Goal: Check status: Check status

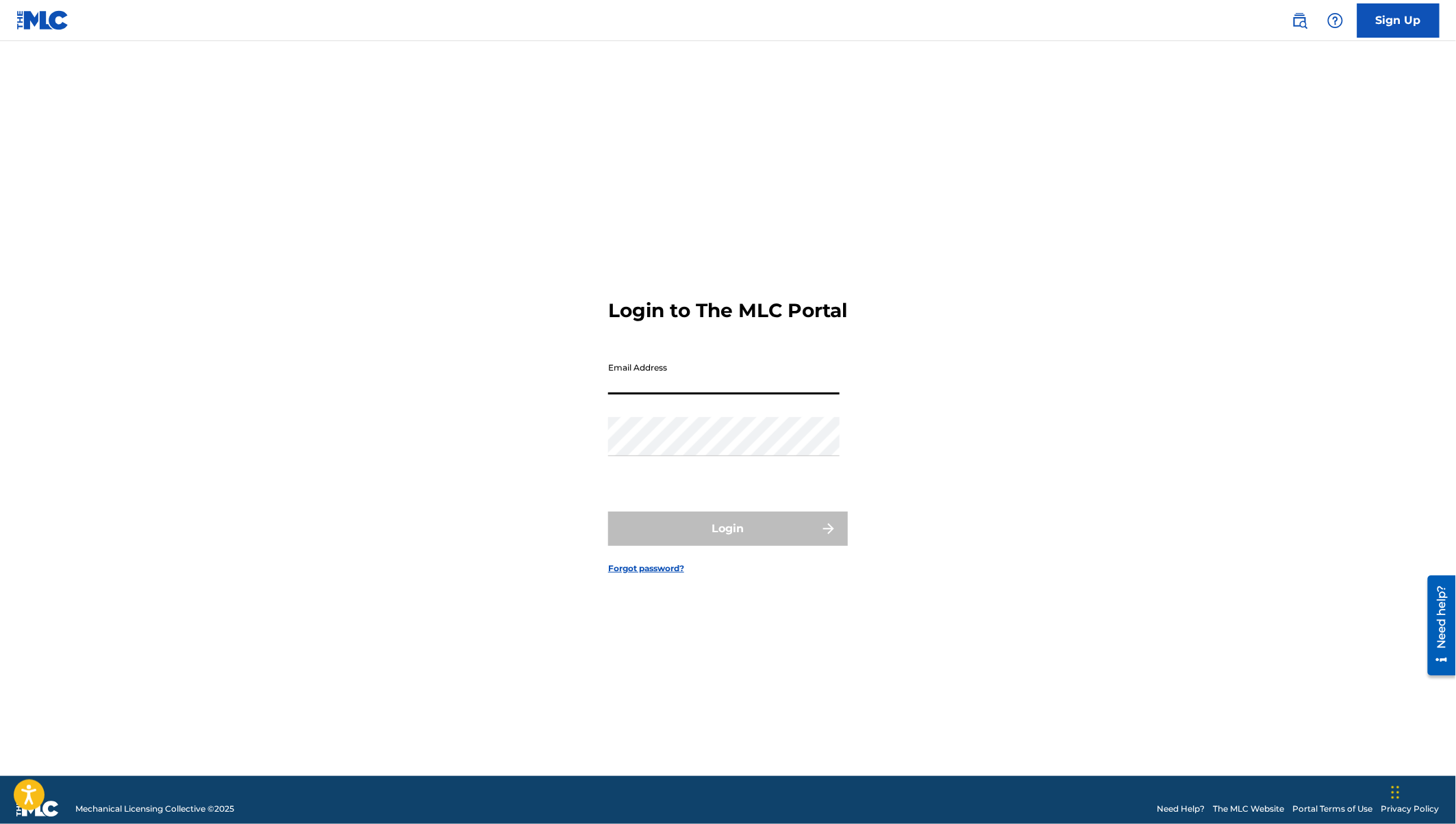
click at [628, 392] on input "Email Address" at bounding box center [723, 375] width 231 height 39
type input "C"
type input "[EMAIL_ADDRESS][DOMAIN_NAME]"
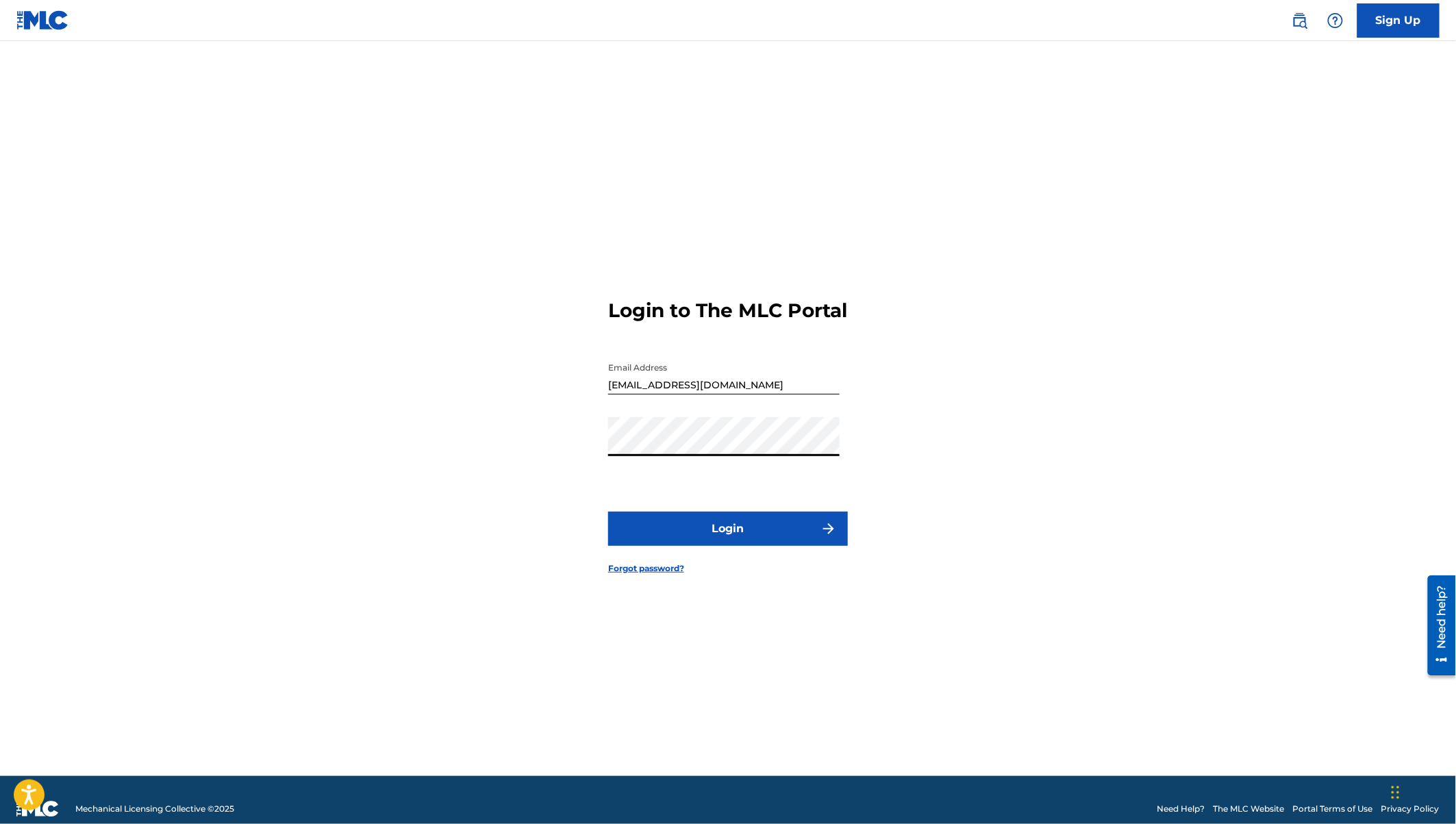
click at [608, 511] on button "Login" at bounding box center [727, 529] width 239 height 34
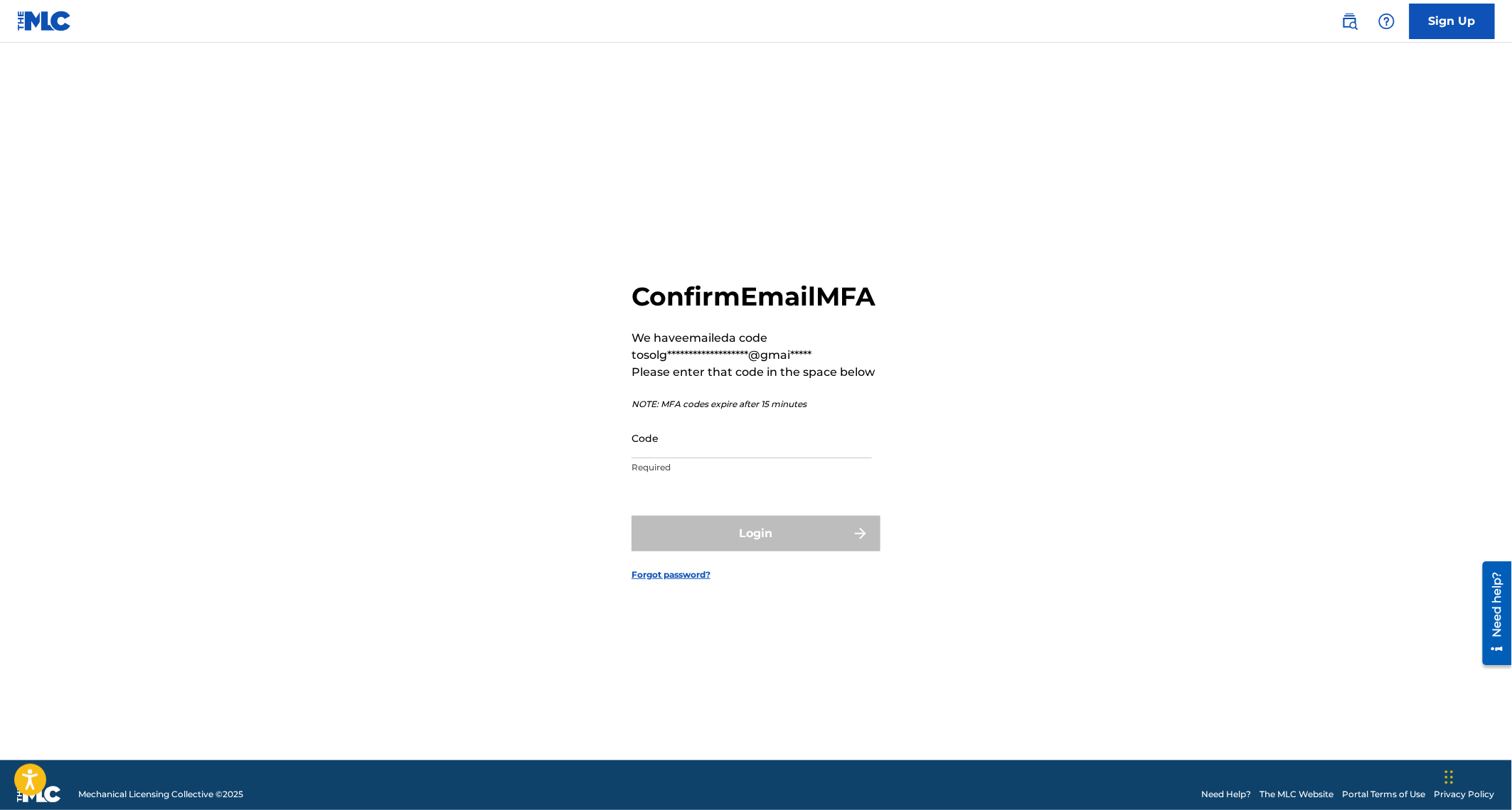
click at [693, 458] on input "Code" at bounding box center [751, 438] width 240 height 40
paste input "647331"
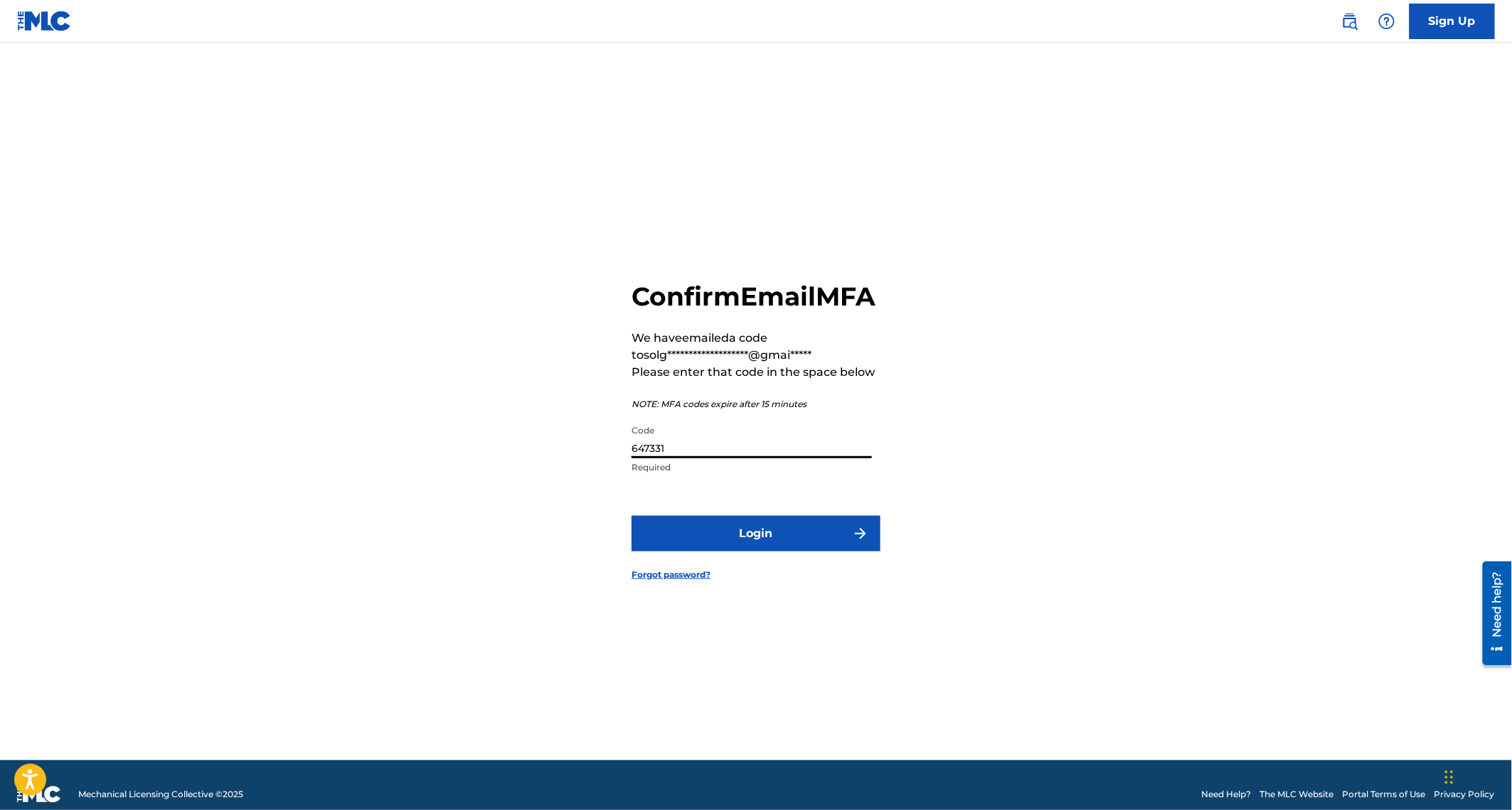
type input "647331"
click at [631, 517] on button "Login" at bounding box center [755, 534] width 249 height 36
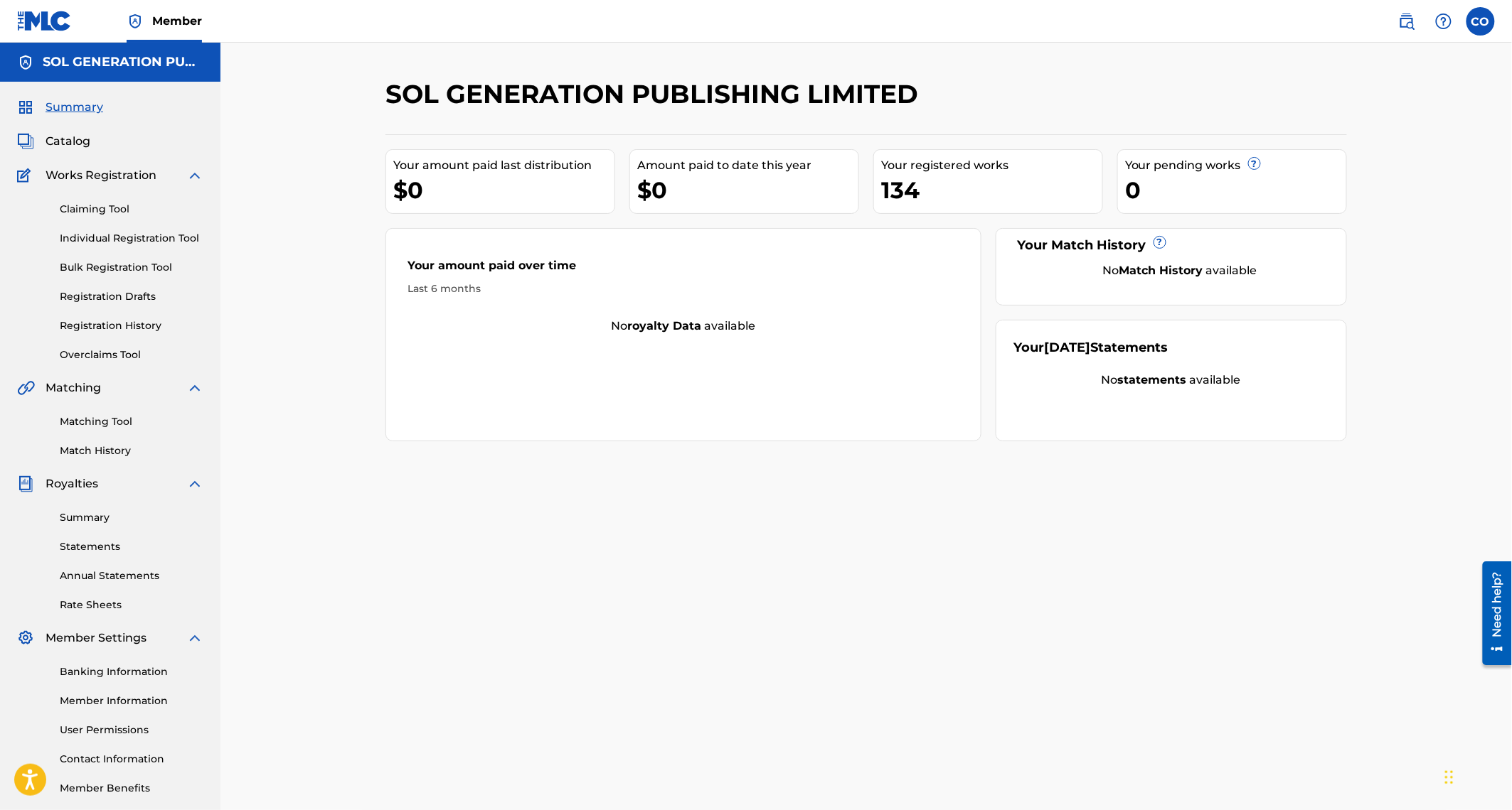
click at [96, 330] on link "Registration History" at bounding box center [131, 326] width 144 height 15
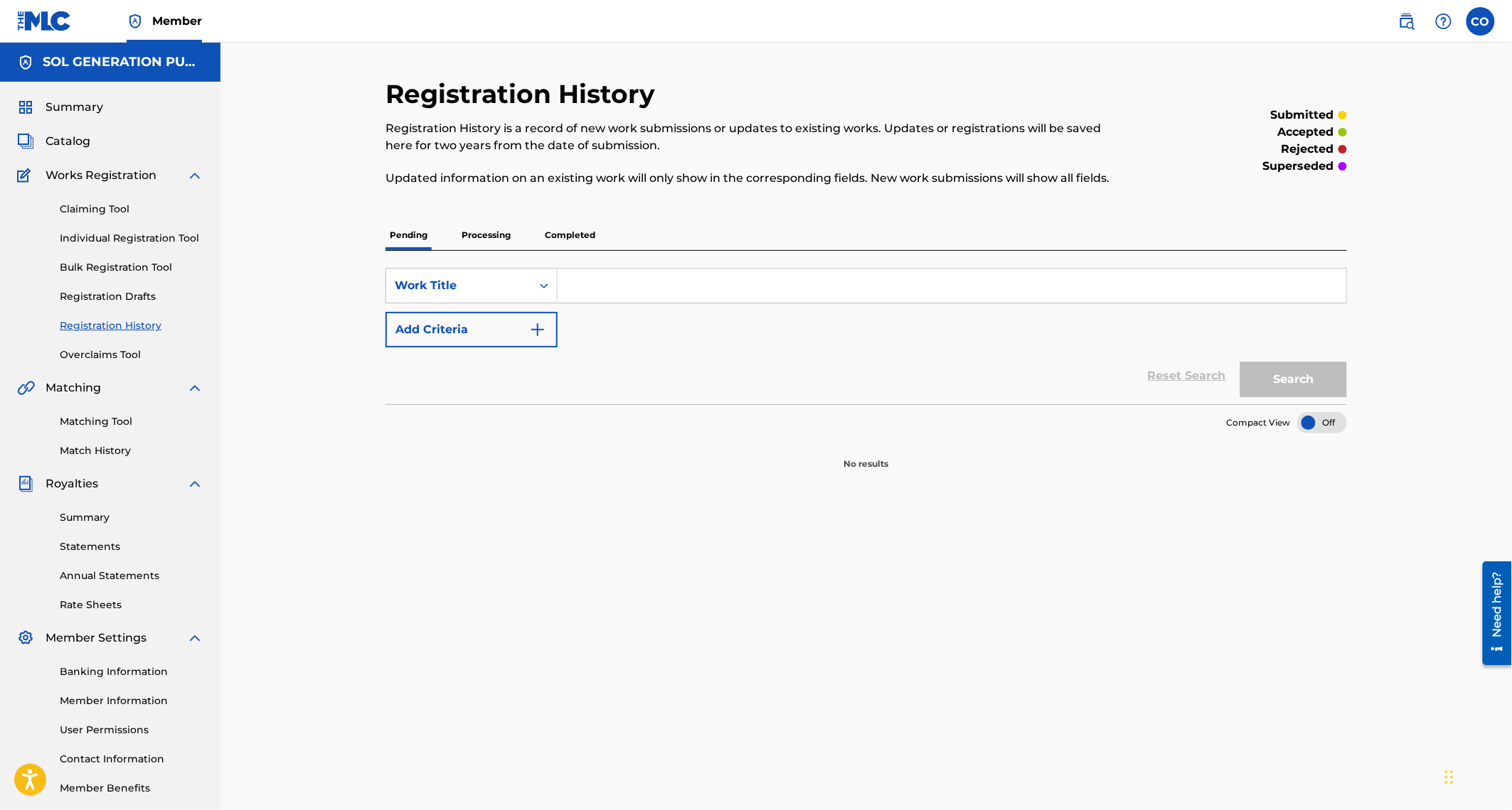
click at [578, 233] on p "Completed" at bounding box center [569, 235] width 59 height 30
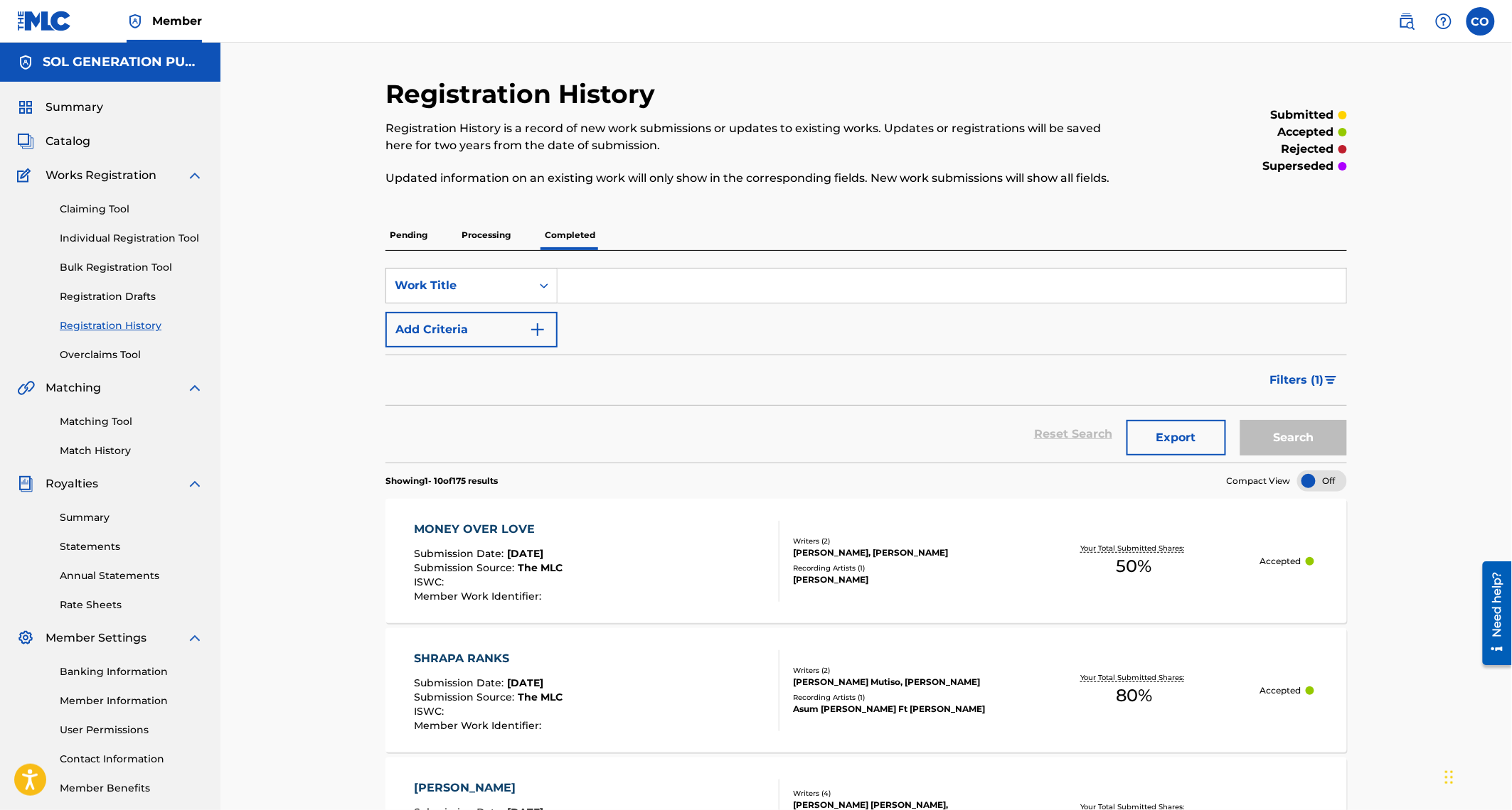
click at [76, 101] on span "Summary" at bounding box center [74, 107] width 57 height 17
